Goal: Information Seeking & Learning: Stay updated

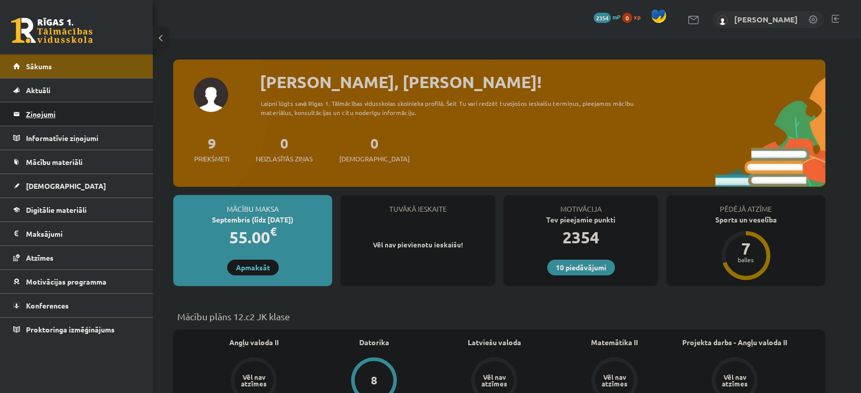
click at [105, 119] on legend "Ziņojumi 0" at bounding box center [83, 113] width 114 height 23
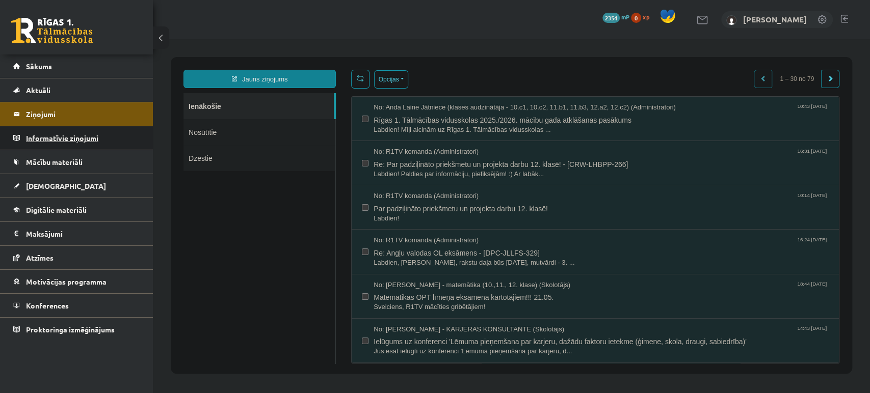
click at [100, 135] on legend "Informatīvie ziņojumi 0" at bounding box center [83, 137] width 114 height 23
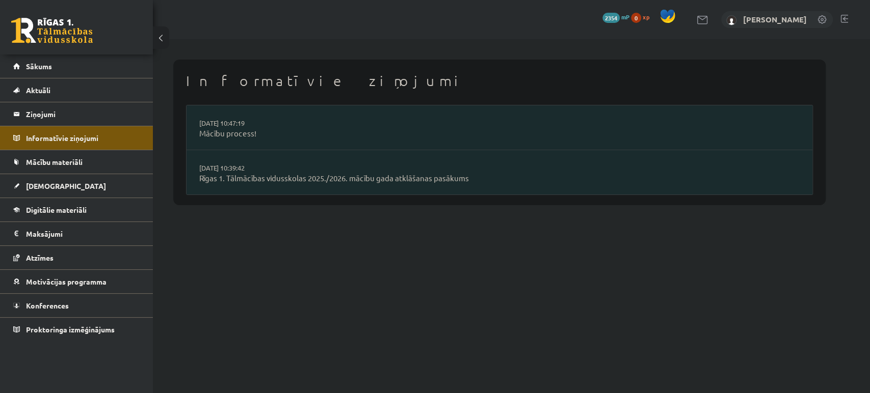
click at [56, 34] on link at bounding box center [52, 30] width 82 height 25
